Goal: Find specific page/section: Find specific page/section

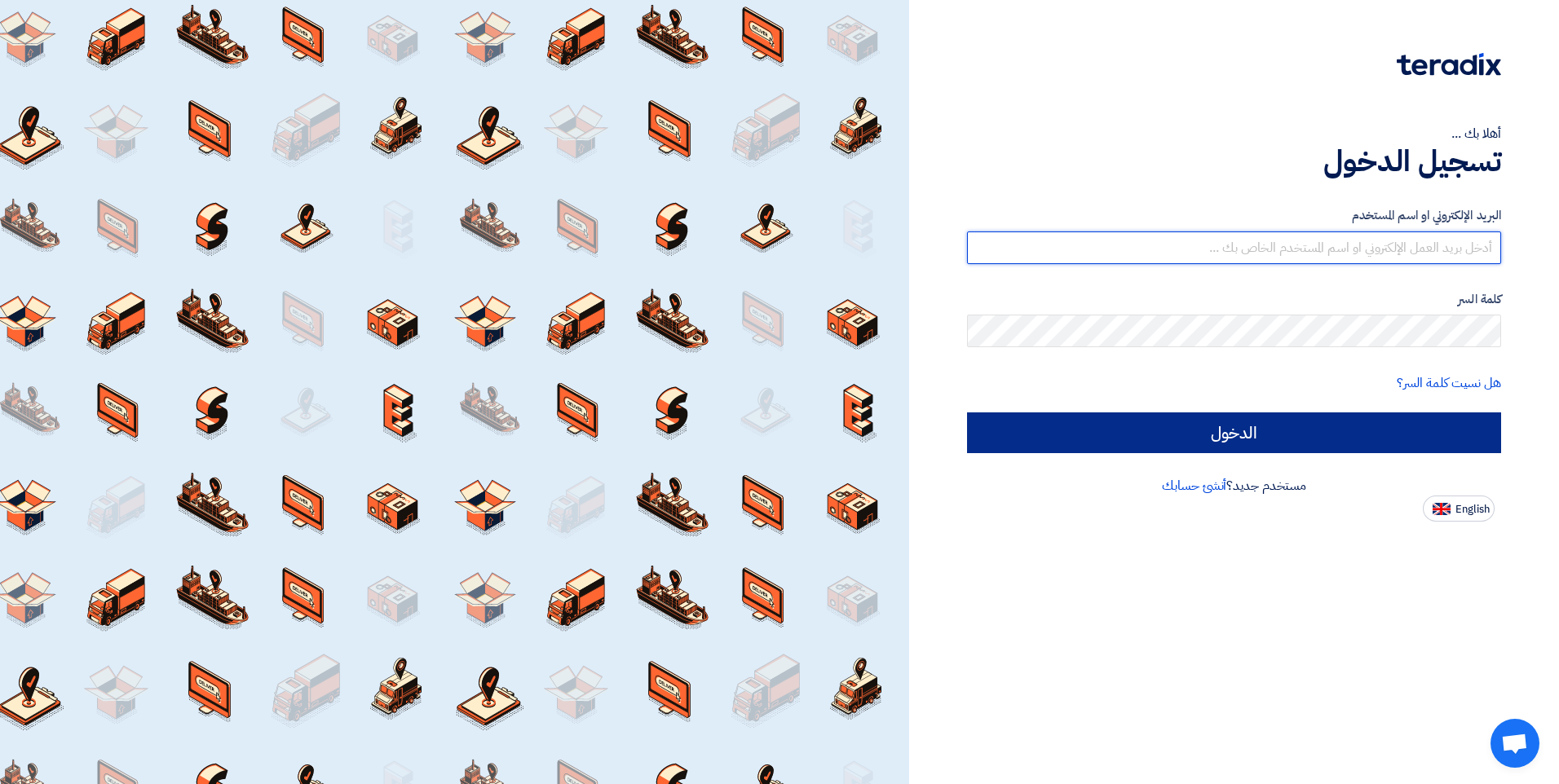
type input "[EMAIL_ADDRESS][DOMAIN_NAME]"
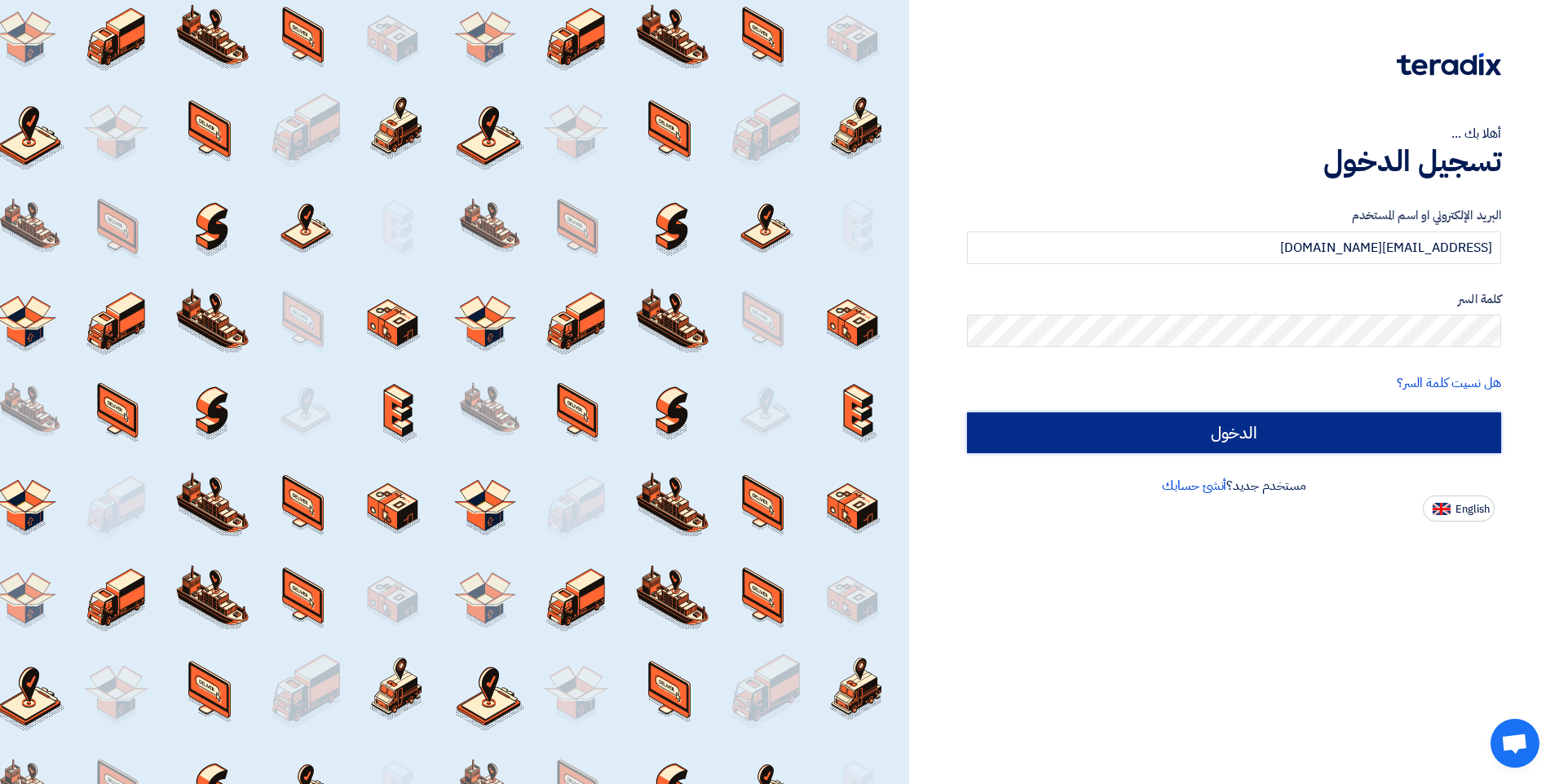
drag, startPoint x: 1333, startPoint y: 430, endPoint x: 944, endPoint y: 381, distance: 392.1
click at [1332, 430] on input "الدخول" at bounding box center [1234, 433] width 534 height 41
type input "Sign in"
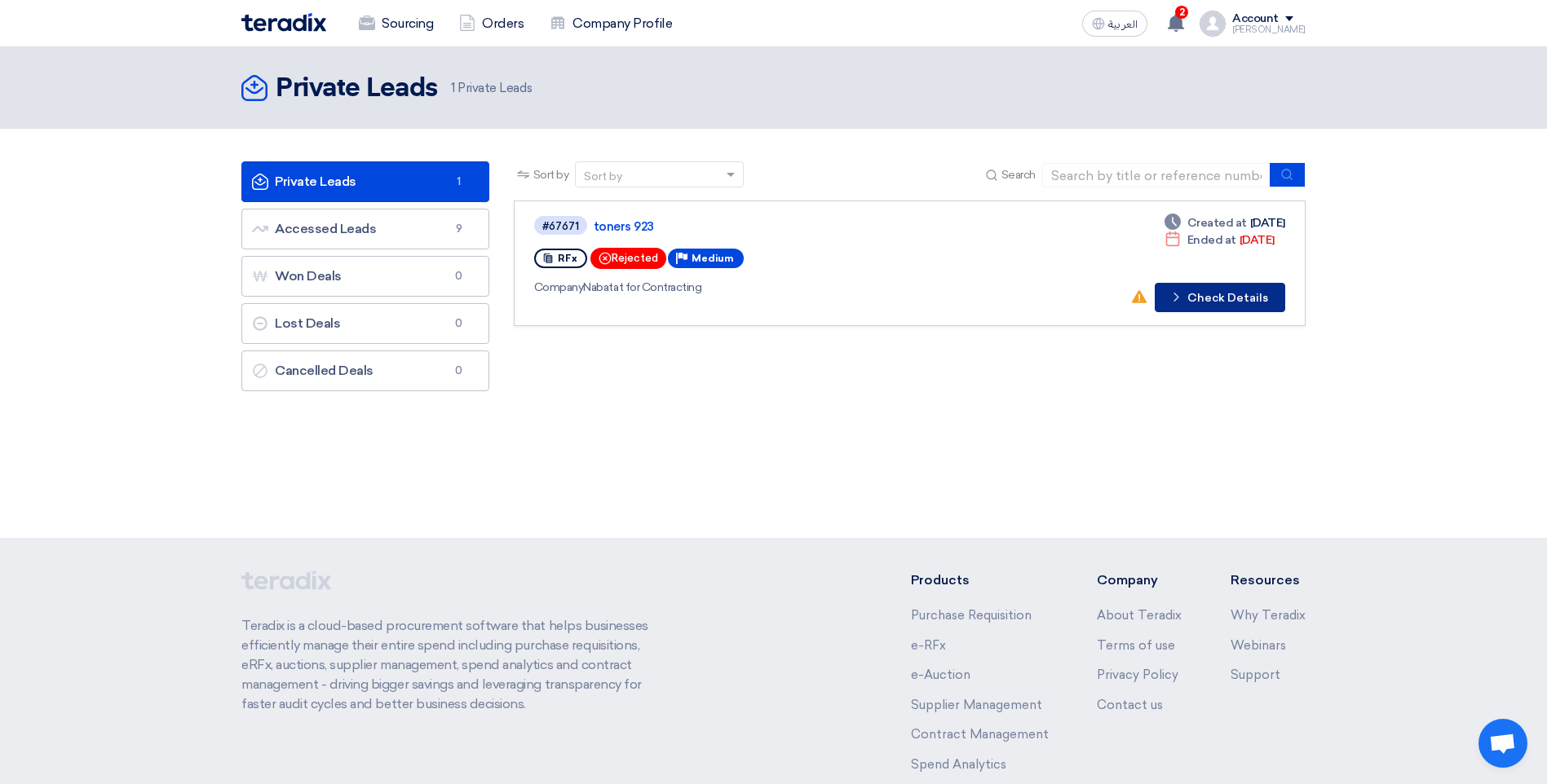
click at [1212, 299] on button "Check details Check Details" at bounding box center [1220, 297] width 130 height 29
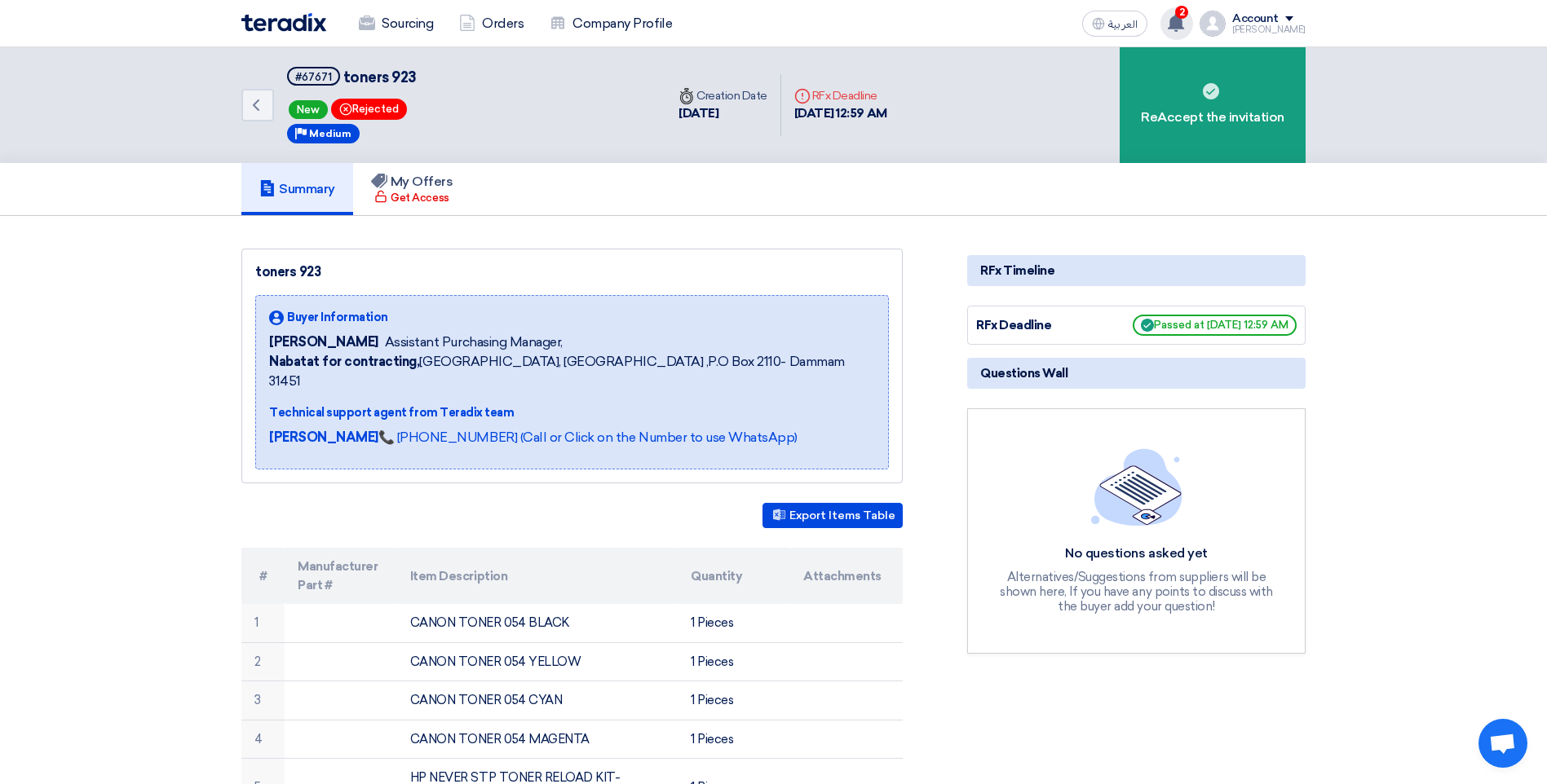
click at [1188, 13] on span "2" at bounding box center [1181, 12] width 13 height 13
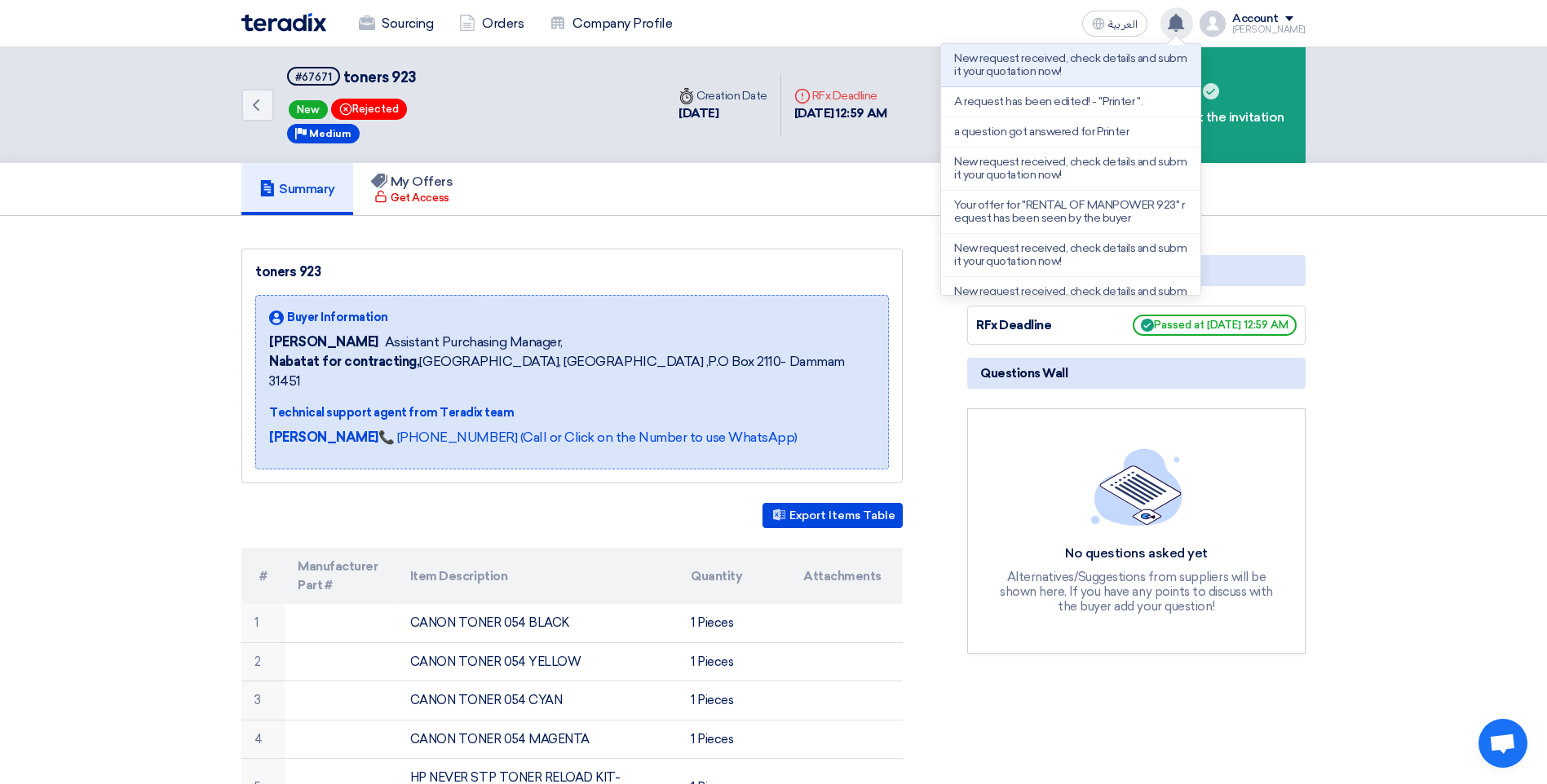
click at [984, 10] on div "Sourcing Orders Company Profile العربية ع New request received, check details a…" at bounding box center [773, 23] width 1089 height 46
